Goal: Task Accomplishment & Management: Manage account settings

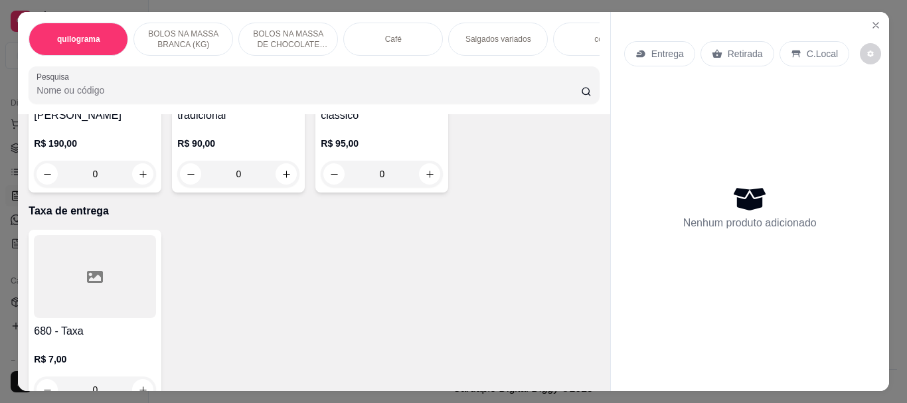
scroll to position [9364, 0]
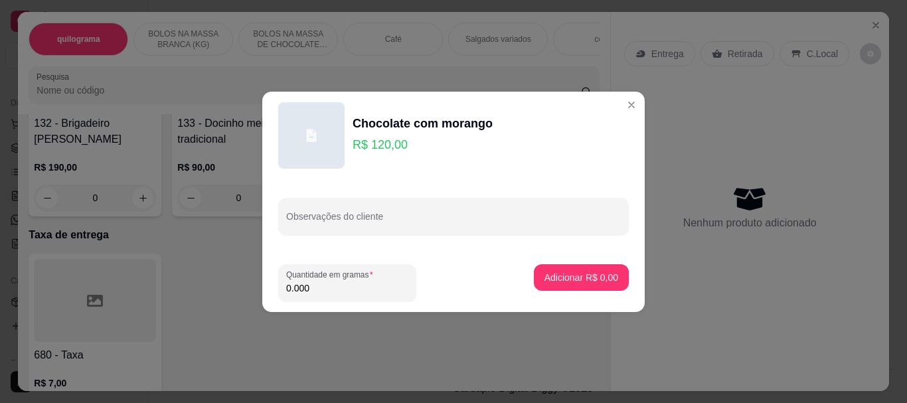
click at [313, 287] on input "0.000" at bounding box center [347, 288] width 122 height 13
type input "1.590"
click at [580, 273] on p "Adicionar R$ 190,80" at bounding box center [576, 277] width 84 height 13
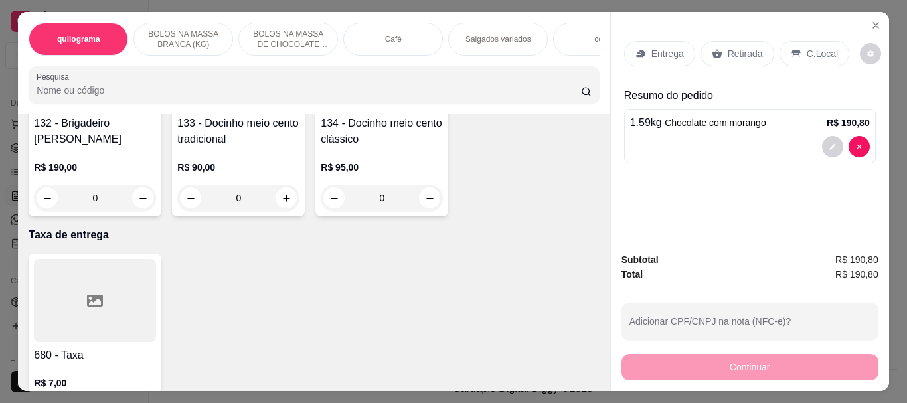
click at [741, 50] on p "Retirada" at bounding box center [745, 53] width 35 height 13
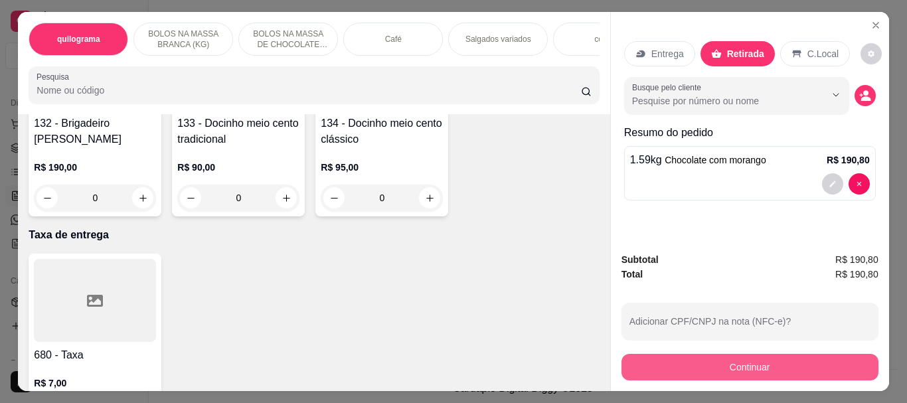
click at [725, 362] on button "Continuar" at bounding box center [750, 367] width 257 height 27
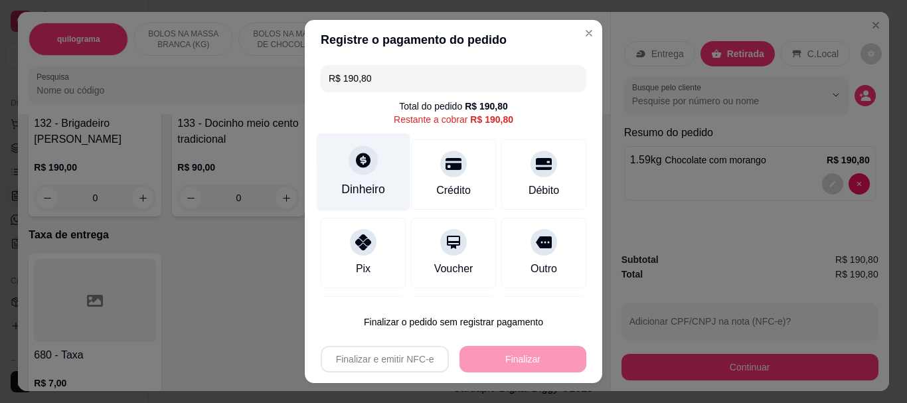
click at [367, 181] on div "Dinheiro" at bounding box center [363, 189] width 44 height 17
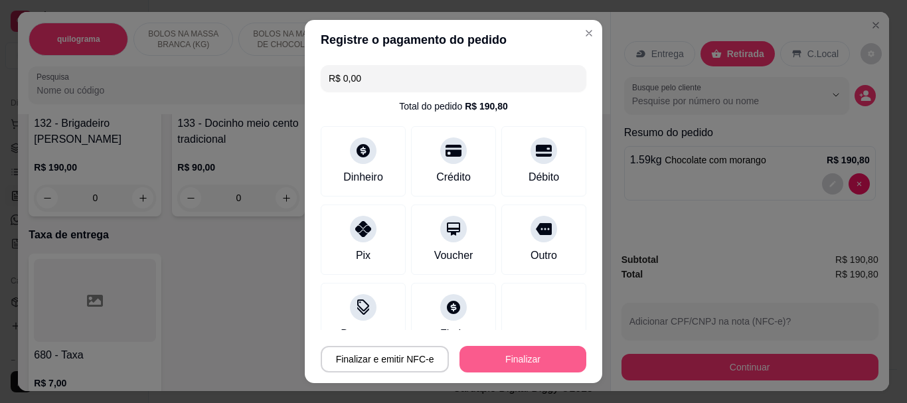
click at [489, 353] on button "Finalizar" at bounding box center [523, 359] width 127 height 27
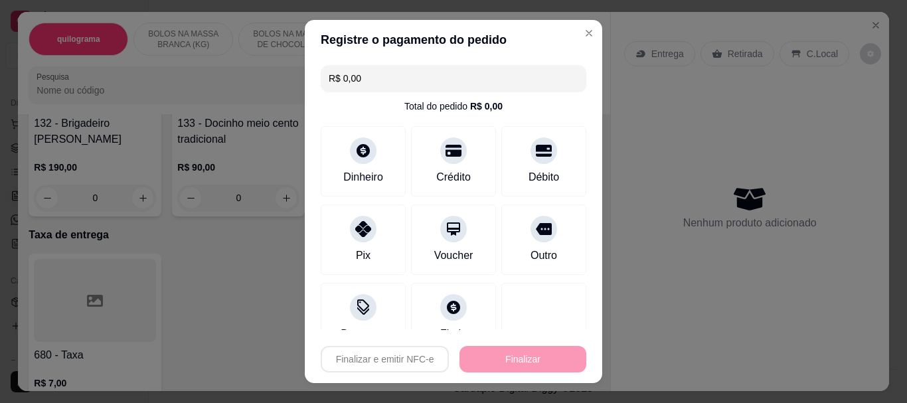
type input "-R$ 190,80"
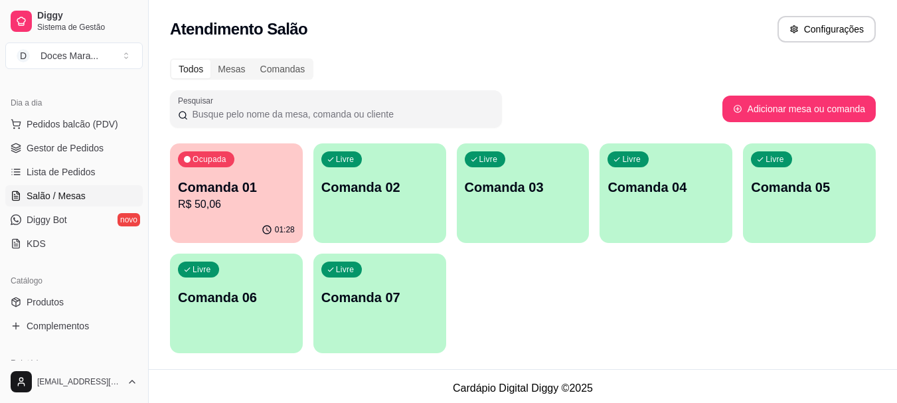
click at [250, 226] on div "01:28" at bounding box center [236, 230] width 133 height 26
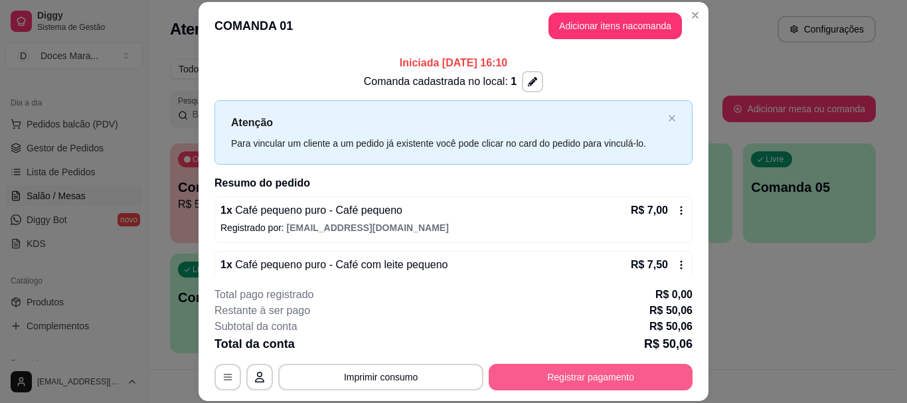
click at [591, 377] on button "Registrar pagamento" at bounding box center [591, 377] width 204 height 27
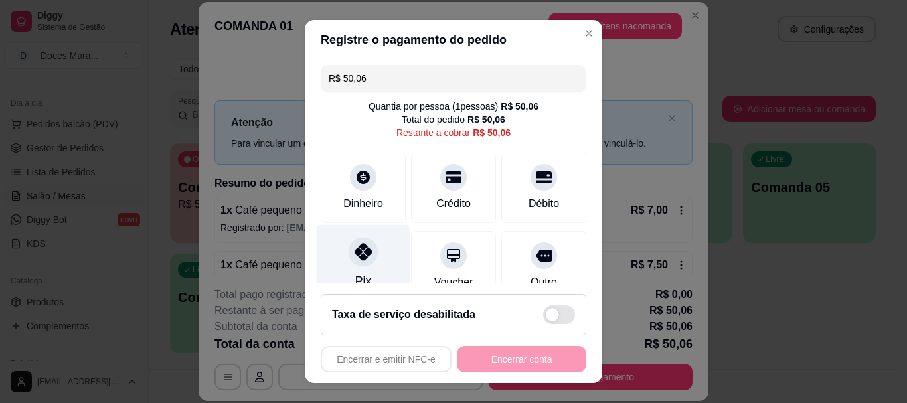
click at [350, 260] on div at bounding box center [363, 252] width 29 height 29
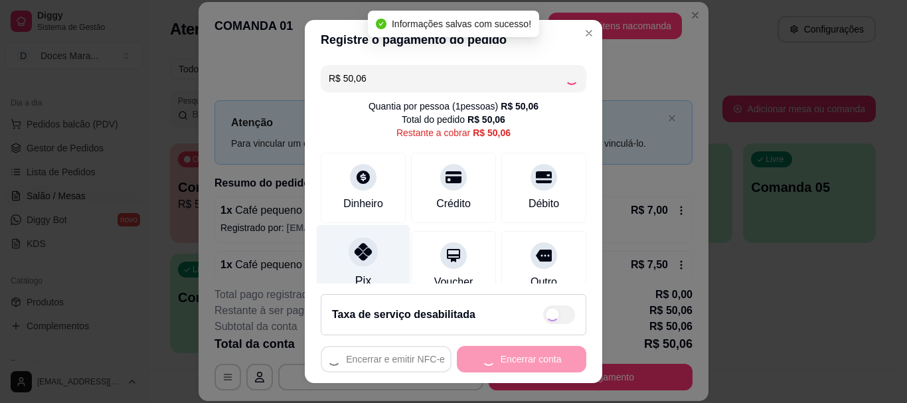
type input "R$ 0,00"
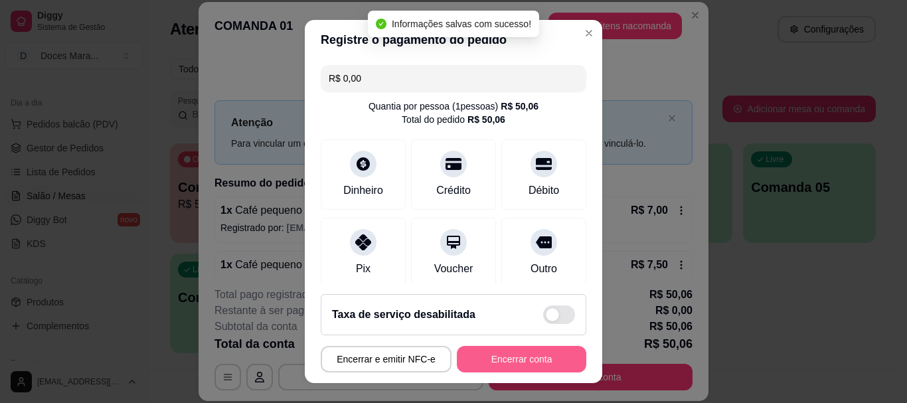
click at [495, 353] on button "Encerrar conta" at bounding box center [522, 359] width 130 height 27
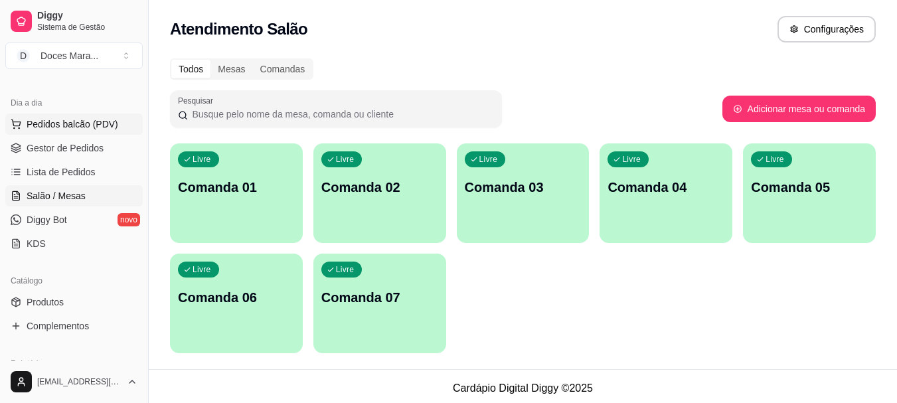
click at [78, 120] on span "Pedidos balcão (PDV)" at bounding box center [73, 124] width 92 height 13
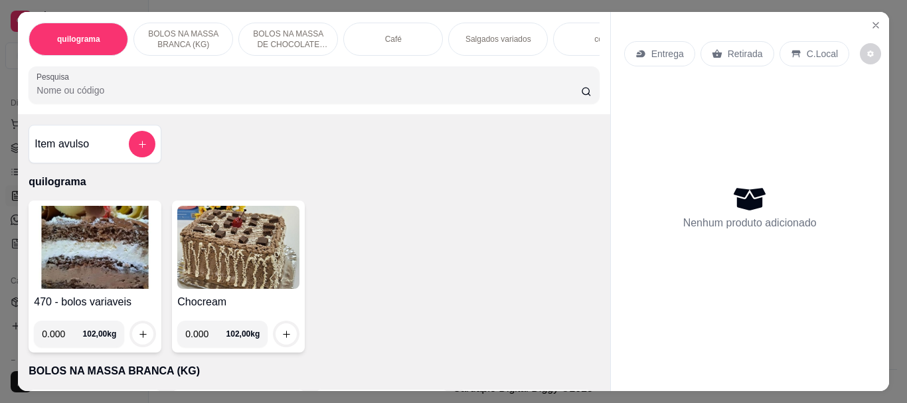
select select "30"
select select "HIGHEST_TOTAL_SPENT_WITH_ORDERS"
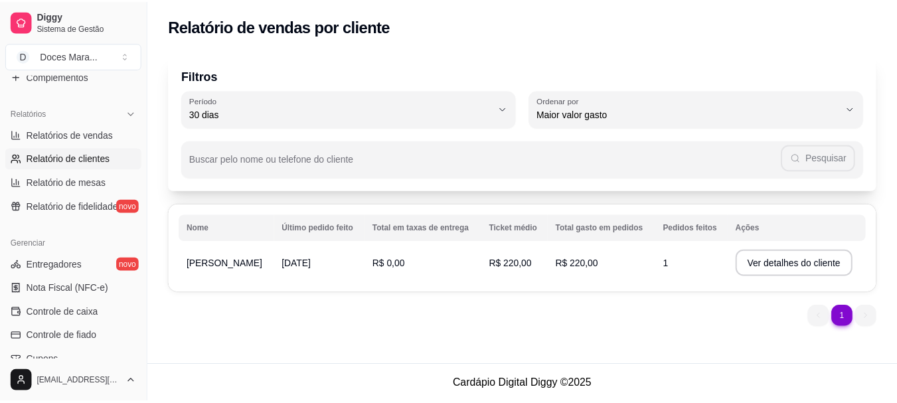
scroll to position [398, 0]
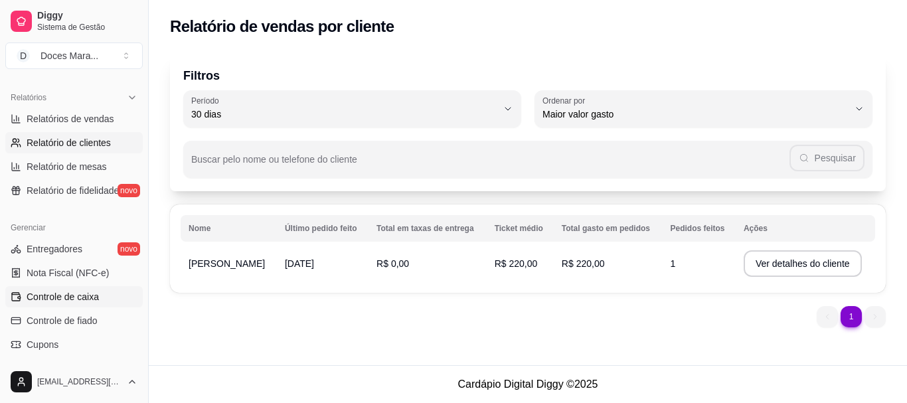
click at [76, 298] on span "Controle de caixa" at bounding box center [63, 296] width 72 height 13
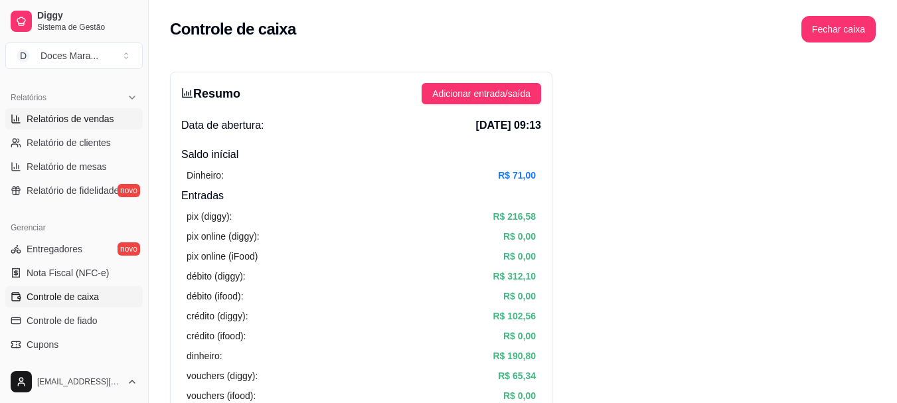
click at [54, 122] on span "Relatórios de vendas" at bounding box center [71, 118] width 88 height 13
select select "ALL"
select select "0"
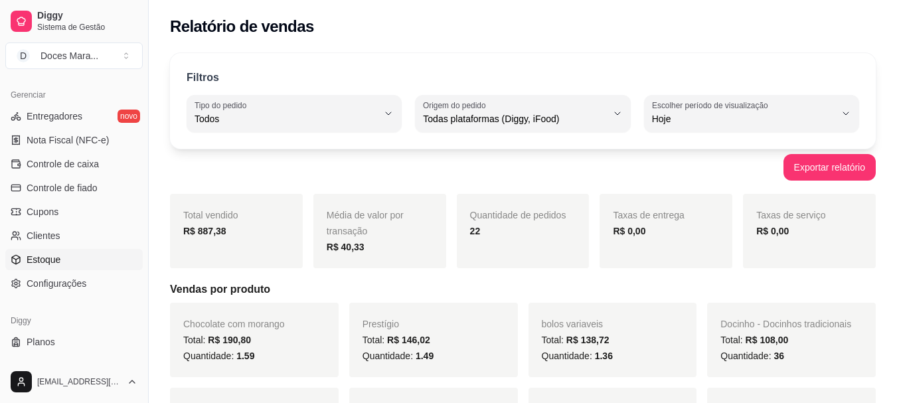
scroll to position [553, 0]
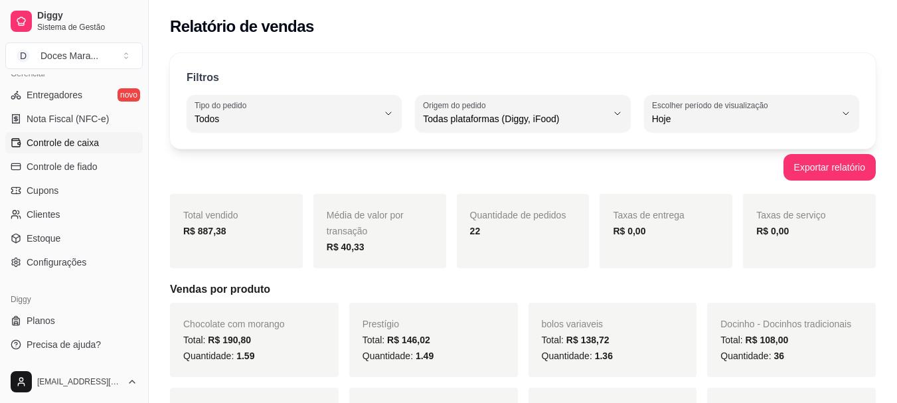
click at [58, 142] on span "Controle de caixa" at bounding box center [63, 142] width 72 height 13
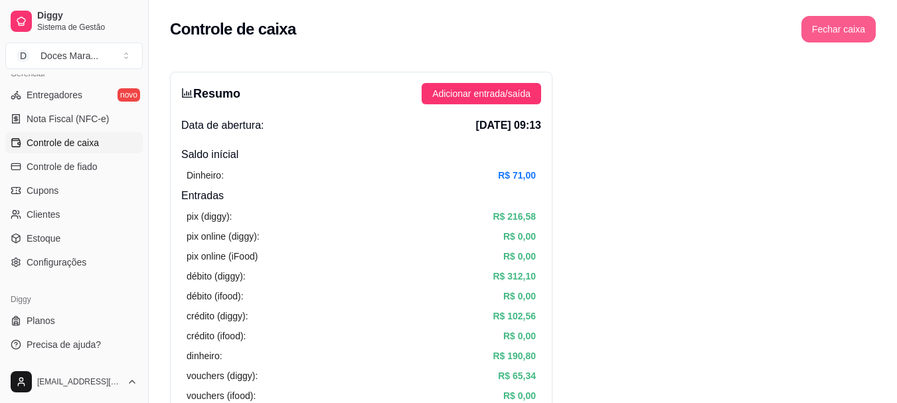
click at [826, 28] on button "Fechar caixa" at bounding box center [839, 29] width 74 height 27
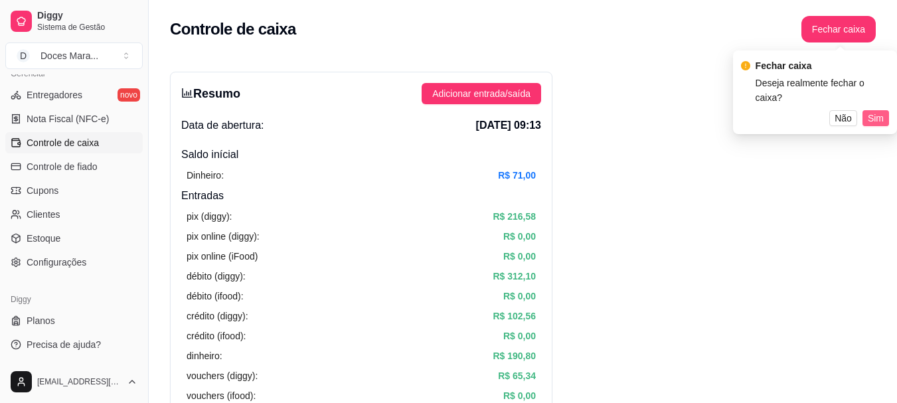
click at [875, 111] on span "Sim" at bounding box center [876, 118] width 16 height 15
